Goal: Information Seeking & Learning: Learn about a topic

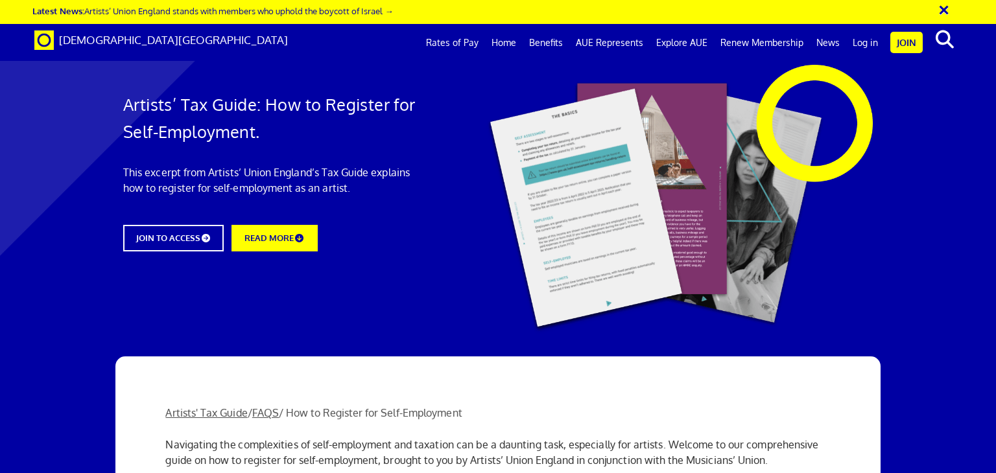
scroll to position [1089, 0]
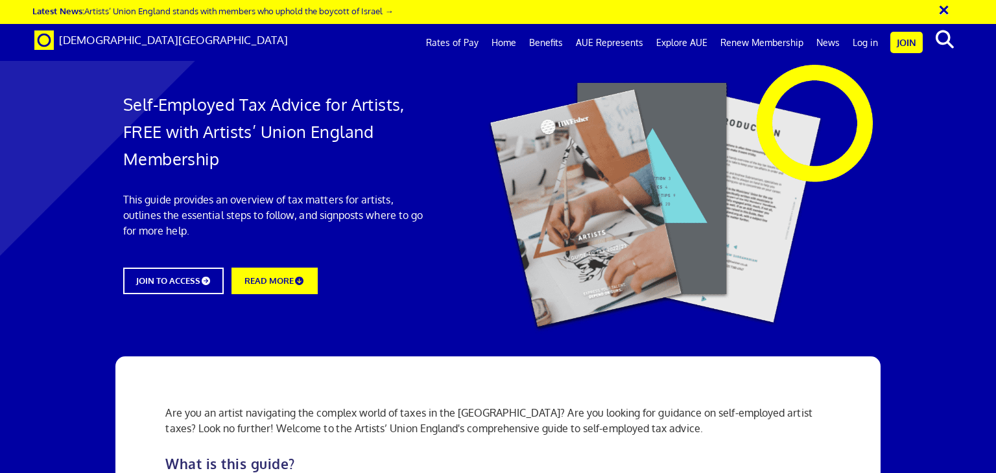
scroll to position [1063, 0]
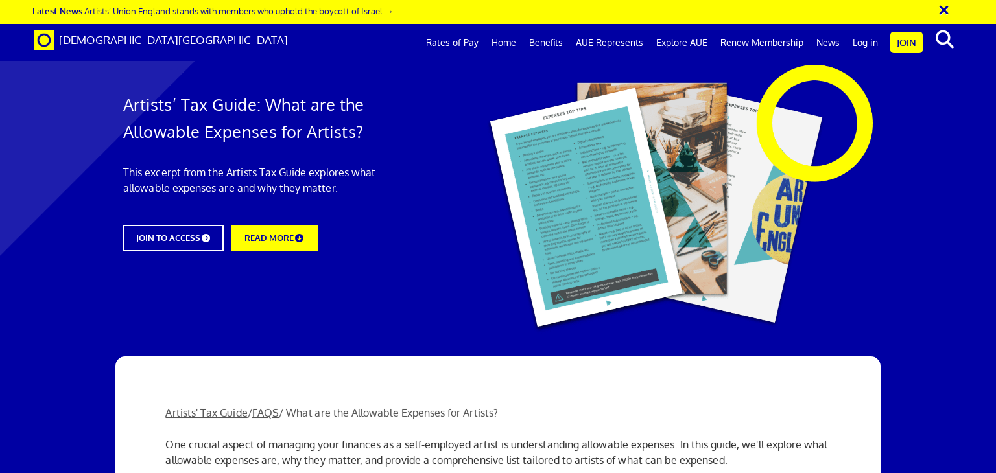
scroll to position [1219, 0]
